Goal: Information Seeking & Learning: Learn about a topic

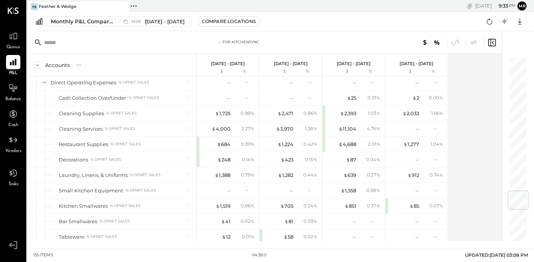
scroll to position [1146, 0]
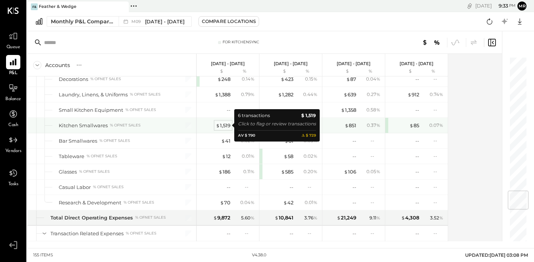
click at [229, 123] on div "$ 1,519" at bounding box center [223, 125] width 15 height 7
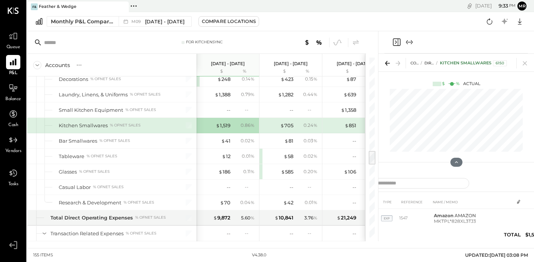
click at [407, 44] on icon "Expand panel (e)" at bounding box center [409, 42] width 9 height 9
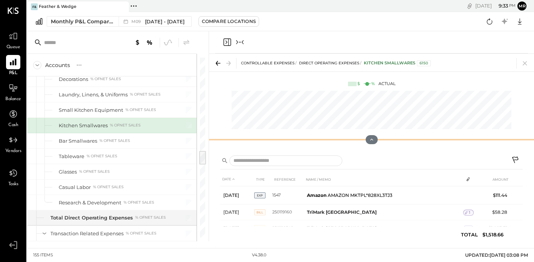
drag, startPoint x: 374, startPoint y: 160, endPoint x: 390, endPoint y: 78, distance: 83.9
click at [390, 78] on div "CONTROLLABLE EXPENSES Direct Operating Expenses Kitchen Smallwares 6150 $ % Act…" at bounding box center [371, 102] width 325 height 96
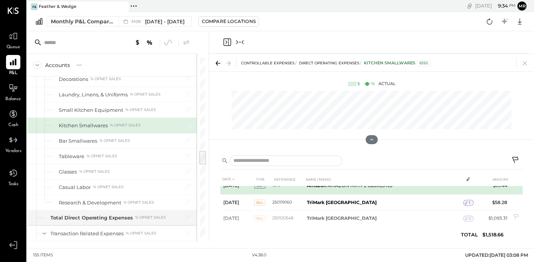
scroll to position [21, 0]
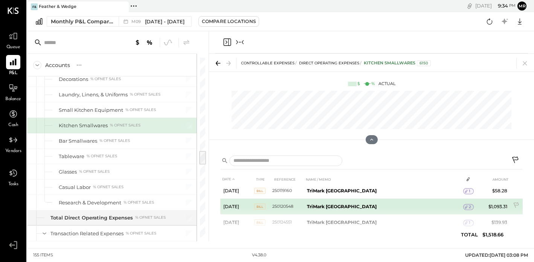
click at [468, 205] on icon at bounding box center [466, 207] width 5 height 5
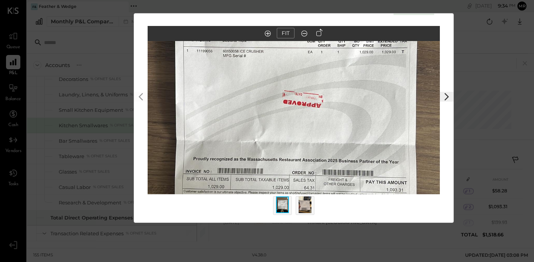
scroll to position [0, 0]
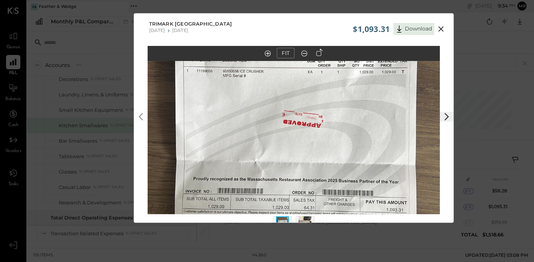
click at [441, 29] on icon at bounding box center [441, 28] width 5 height 5
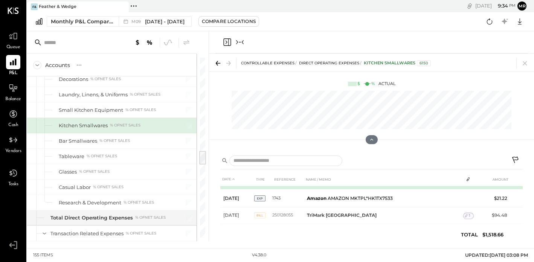
scroll to position [71, 0]
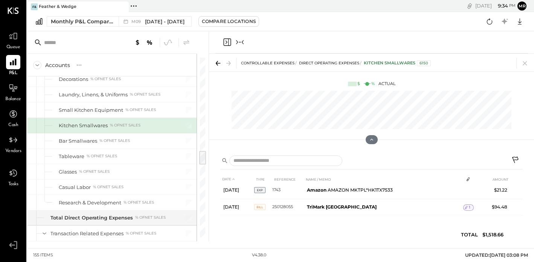
drag, startPoint x: 526, startPoint y: 66, endPoint x: 318, endPoint y: 166, distance: 230.3
click at [525, 64] on icon at bounding box center [525, 63] width 11 height 11
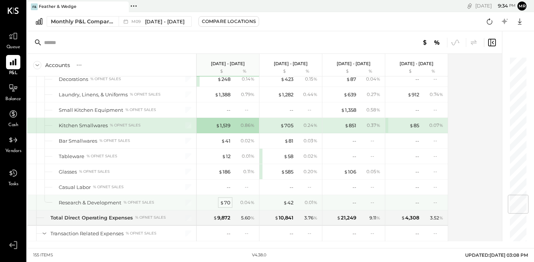
scroll to position [1181, 0]
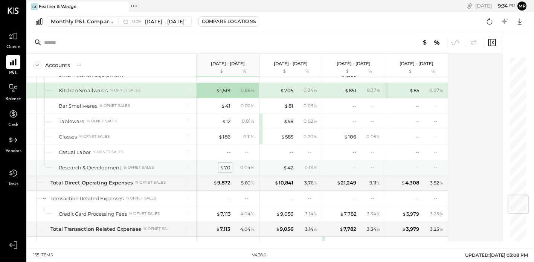
click at [226, 167] on div "$ 70" at bounding box center [225, 167] width 11 height 7
